Goal: Transaction & Acquisition: Purchase product/service

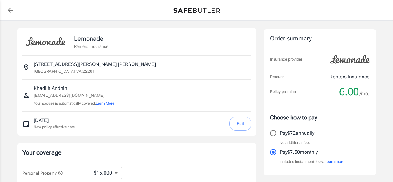
select select "15000"
select select "500"
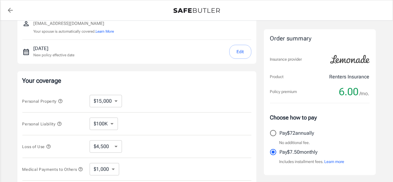
scroll to position [62, 0]
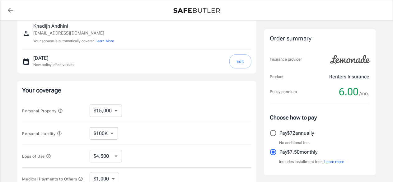
click at [243, 59] on button "Edit" at bounding box center [240, 61] width 22 height 14
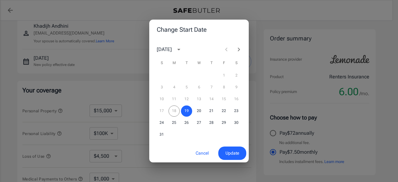
click at [238, 48] on icon "Next month" at bounding box center [238, 49] width 7 height 7
click at [219, 88] on button "10" at bounding box center [223, 87] width 11 height 11
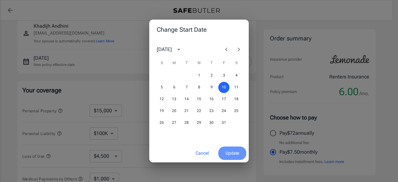
click at [233, 158] on button "Update" at bounding box center [232, 152] width 28 height 13
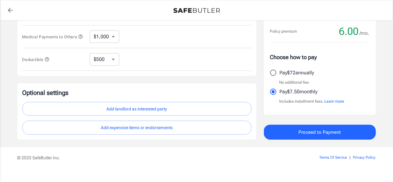
scroll to position [214, 0]
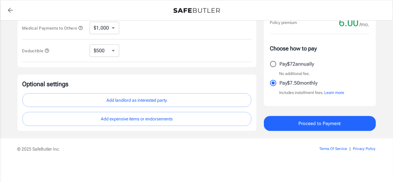
click at [160, 103] on button "Add landlord as interested party" at bounding box center [136, 100] width 229 height 14
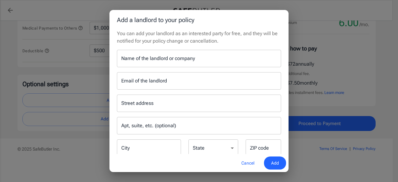
click at [178, 62] on input "Name of the landlord or company" at bounding box center [199, 58] width 164 height 17
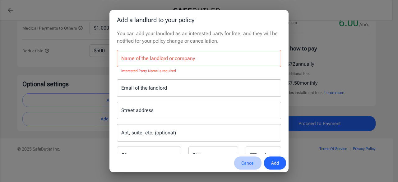
click at [248, 164] on button "Cancel" at bounding box center [247, 162] width 27 height 13
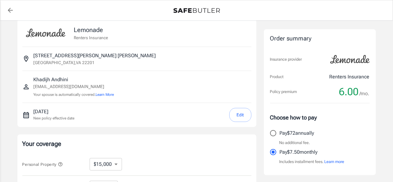
scroll to position [0, 0]
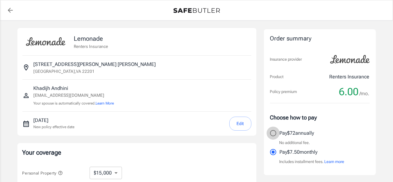
click at [277, 133] on input "Pay $72 annually" at bounding box center [272, 133] width 13 height 13
radio input "true"
